Goal: Task Accomplishment & Management: Use online tool/utility

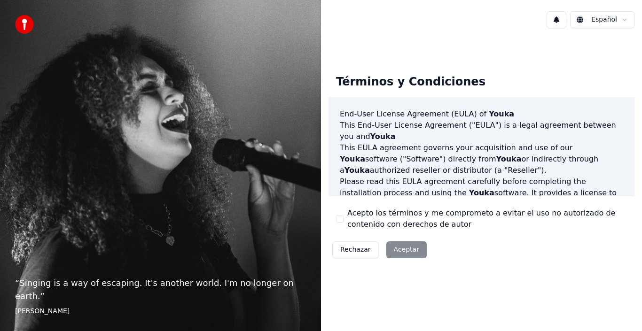
click at [401, 251] on div "Rechazar Aceptar" at bounding box center [379, 250] width 102 height 24
click at [400, 250] on div "Rechazar Aceptar" at bounding box center [379, 250] width 102 height 24
click at [343, 219] on div "Acepto los términos y me comprometo a evitar el uso no autorizado de contenido …" at bounding box center [481, 219] width 291 height 23
click at [341, 219] on button "Acepto los términos y me comprometo a evitar el uso no autorizado de contenido …" at bounding box center [340, 219] width 8 height 8
click at [410, 252] on button "Aceptar" at bounding box center [406, 249] width 40 height 17
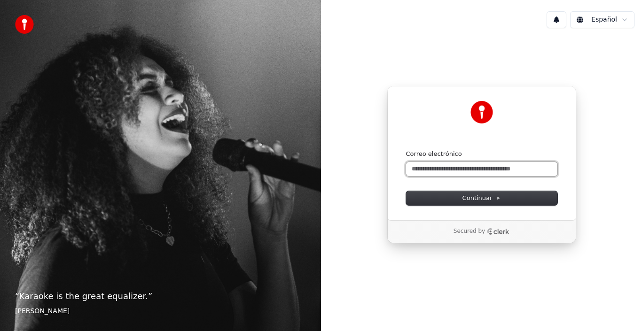
click at [450, 169] on input "Correo electrónico" at bounding box center [481, 169] width 151 height 14
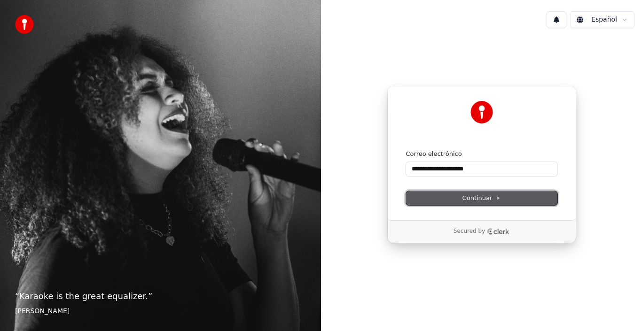
click at [468, 196] on span "Continuar" at bounding box center [481, 198] width 39 height 8
type input "**********"
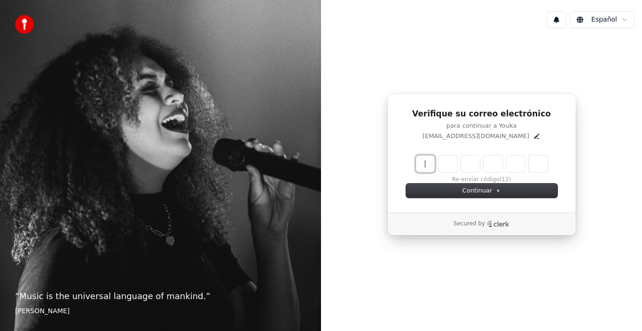
click at [418, 164] on input "Enter verification code" at bounding box center [491, 163] width 150 height 17
type input "******"
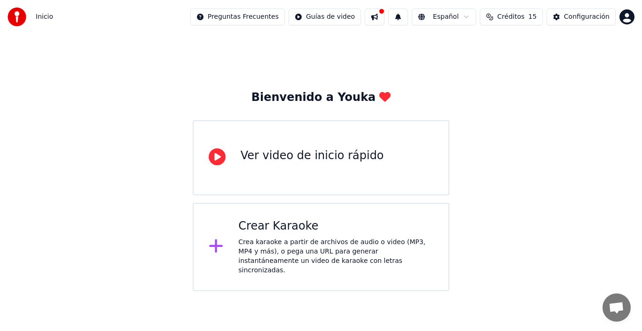
click at [298, 242] on div "Crea karaoke a partir de archivos de audio o video (MP3, MP4 y más), o pega una…" at bounding box center [335, 257] width 195 height 38
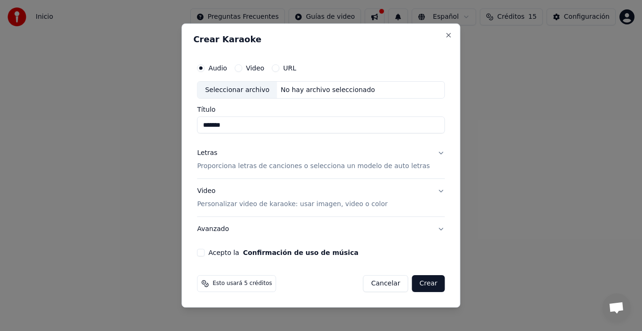
type input "*******"
click at [427, 154] on button "Letras Proporciona letras de canciones o selecciona un modelo de auto letras" at bounding box center [321, 160] width 248 height 38
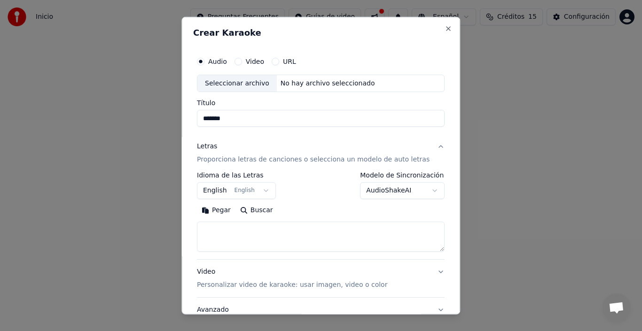
click at [268, 191] on button "English English" at bounding box center [236, 190] width 79 height 17
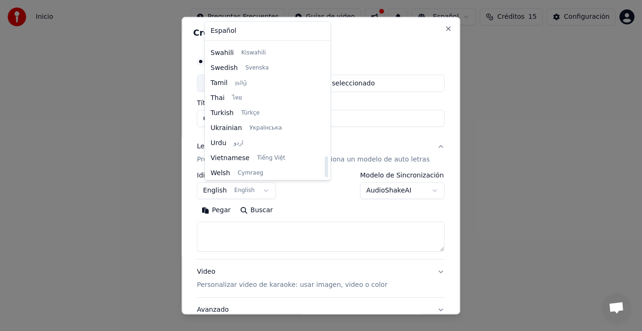
scroll to position [721, 0]
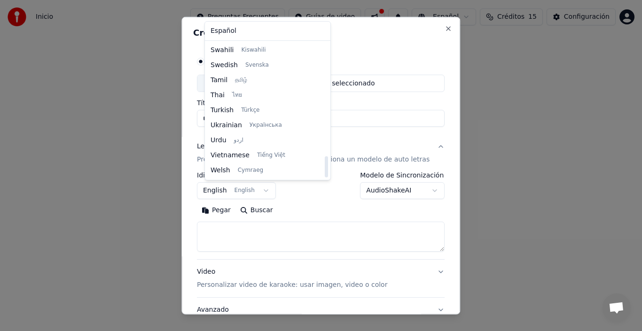
drag, startPoint x: 308, startPoint y: 57, endPoint x: 313, endPoint y: 178, distance: 120.8
click at [325, 178] on div at bounding box center [326, 166] width 3 height 21
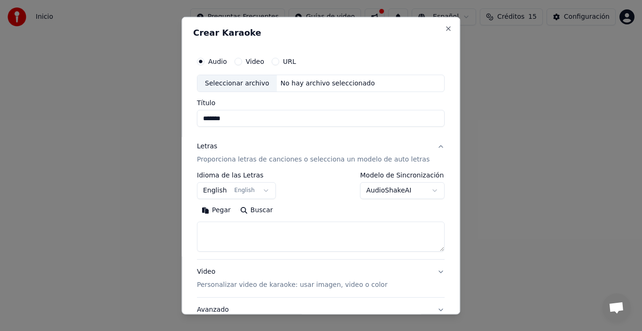
click at [299, 207] on body "**********" at bounding box center [321, 145] width 642 height 291
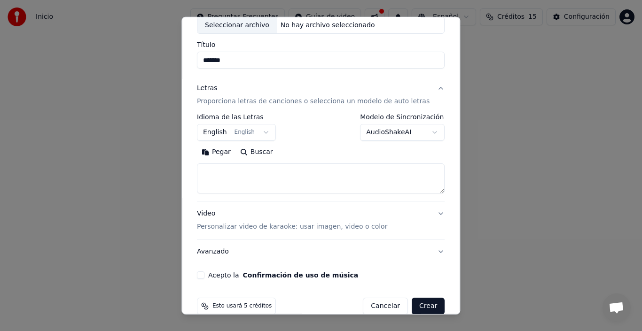
scroll to position [74, 0]
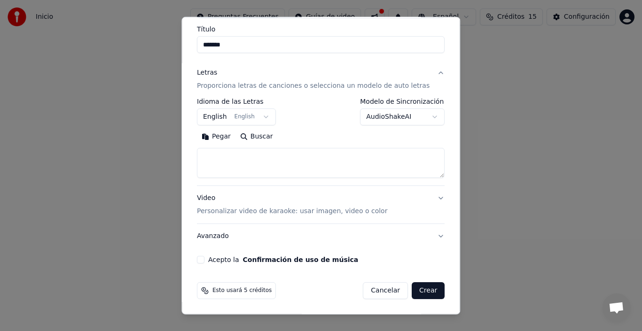
click at [204, 262] on button "Acepto la Confirmación de uso de música" at bounding box center [201, 260] width 8 height 8
click at [426, 237] on button "Avanzado" at bounding box center [321, 236] width 248 height 24
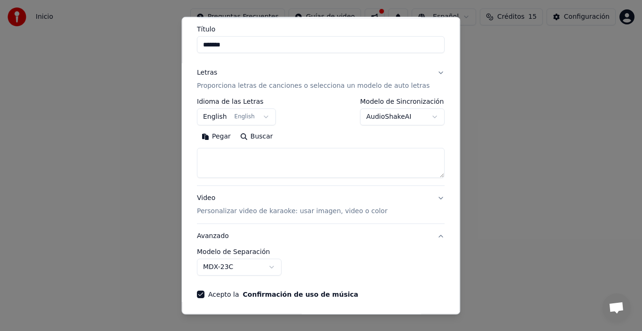
scroll to position [21, 0]
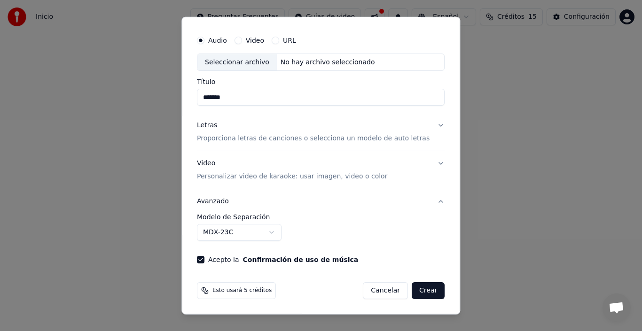
click at [426, 237] on div "**********" at bounding box center [321, 227] width 248 height 27
click at [416, 293] on button "Crear" at bounding box center [427, 290] width 33 height 17
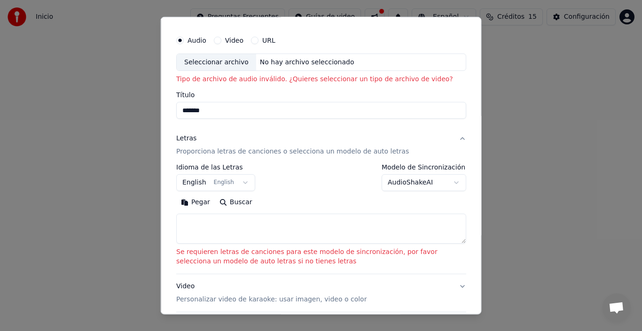
click at [231, 202] on button "Buscar" at bounding box center [235, 202] width 42 height 15
type textarea "**********"
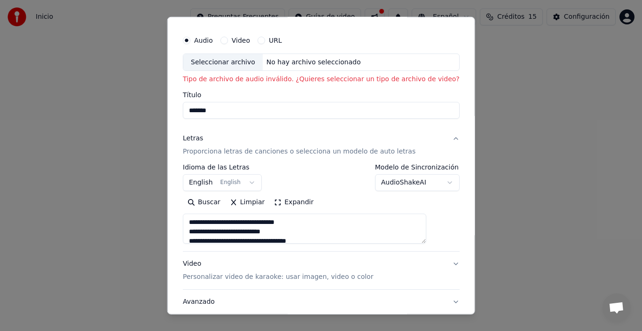
click at [265, 40] on button "URL" at bounding box center [261, 40] width 8 height 8
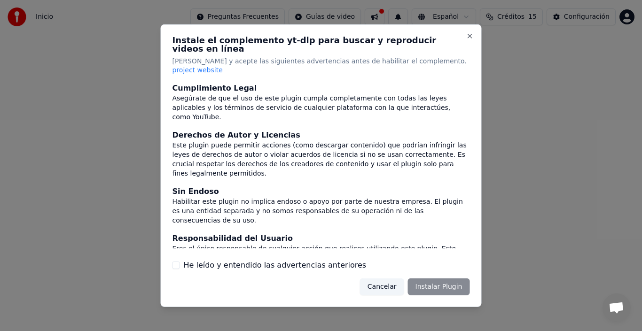
click at [446, 279] on div "Cancelar Instalar Plugin" at bounding box center [415, 287] width 110 height 17
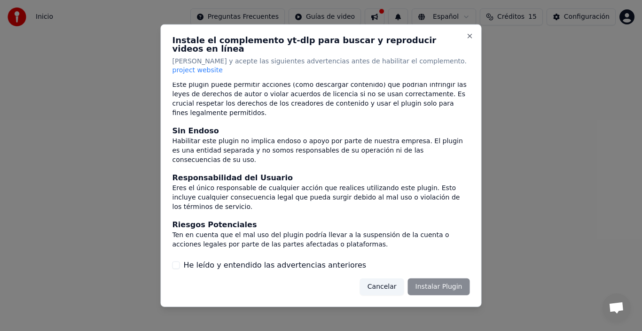
scroll to position [61, 0]
click at [176, 262] on button "He leído y entendido las advertencias anteriores" at bounding box center [176, 266] width 8 height 8
click at [447, 281] on button "Instalar Plugin" at bounding box center [439, 287] width 62 height 17
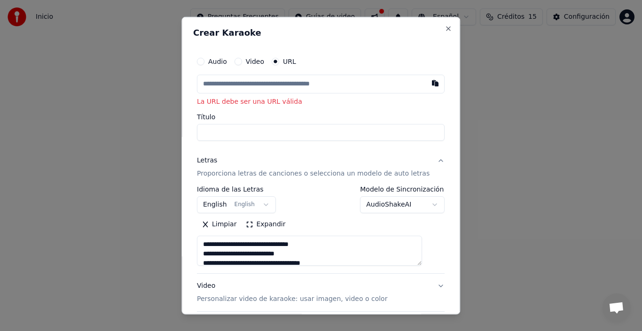
paste input "**********"
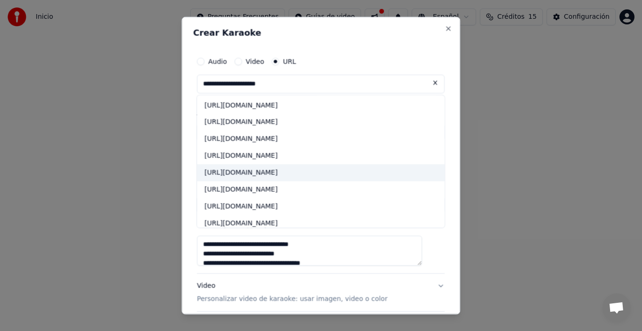
click at [267, 171] on div "[URL][DOMAIN_NAME]" at bounding box center [321, 172] width 248 height 17
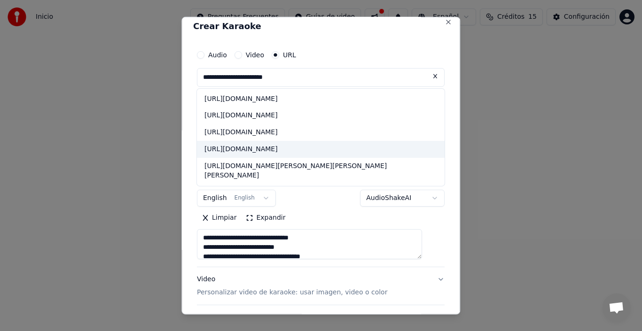
scroll to position [0, 0]
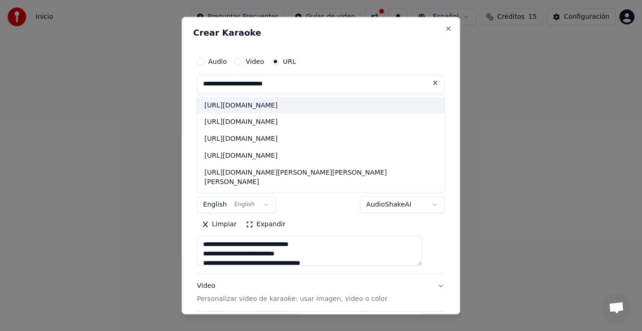
click at [257, 107] on div "[URL][DOMAIN_NAME]" at bounding box center [321, 105] width 248 height 17
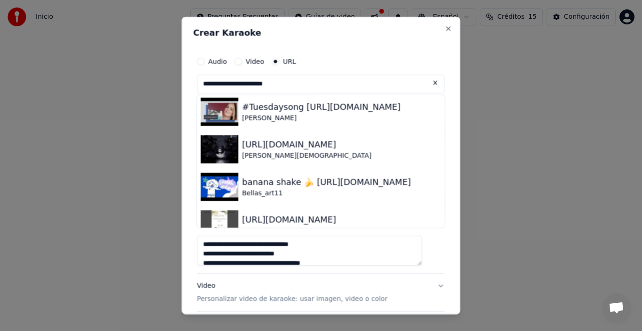
scroll to position [585, 0]
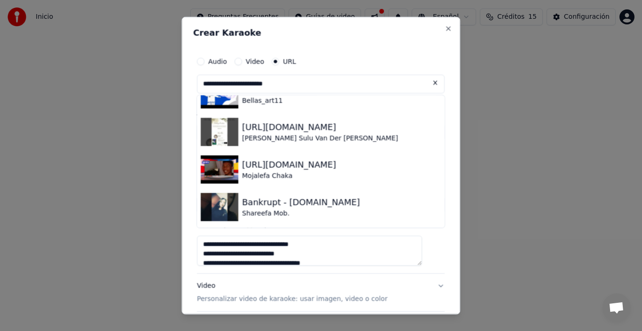
click at [426, 287] on button "Video Personalizar video de karaoke: usar imagen, video o color" at bounding box center [321, 293] width 248 height 38
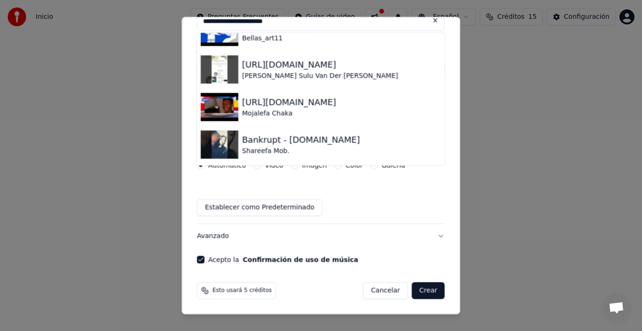
scroll to position [0, 0]
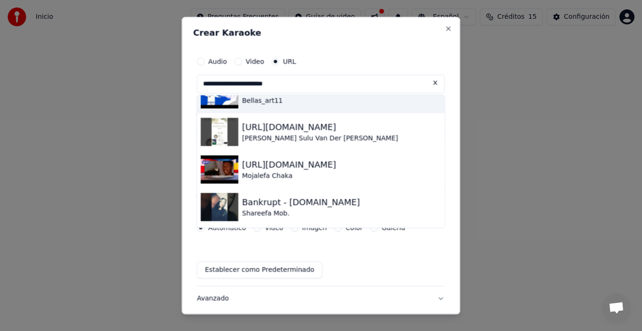
click at [263, 100] on div "Bellas_art11" at bounding box center [326, 100] width 169 height 9
type input "**********"
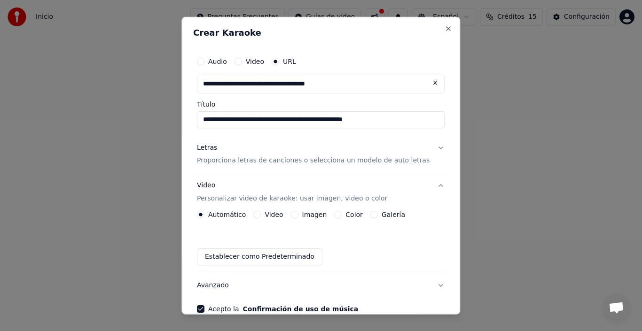
scroll to position [49, 0]
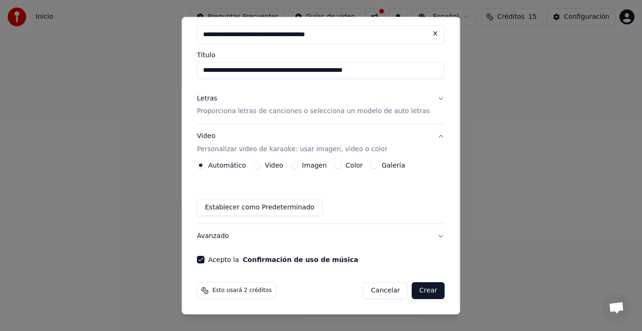
click at [411, 290] on button "Crear" at bounding box center [427, 290] width 33 height 17
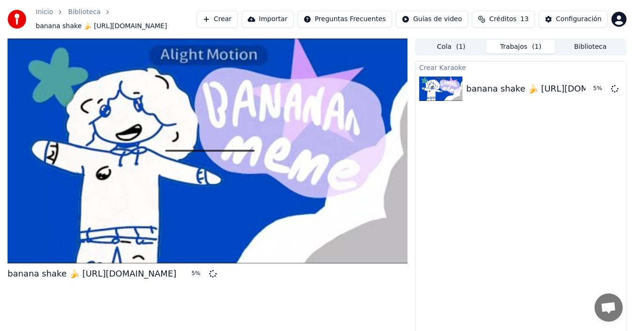
click at [291, 26] on button "Importar" at bounding box center [267, 19] width 52 height 17
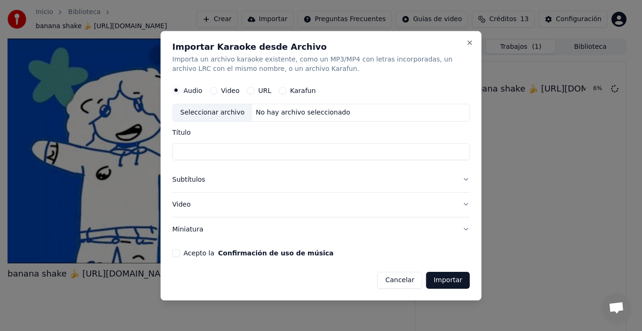
click at [281, 90] on button "Karafun" at bounding box center [283, 91] width 8 height 8
click at [226, 114] on div "Seleccionar archivo" at bounding box center [212, 112] width 79 height 17
